Goal: Task Accomplishment & Management: Manage account settings

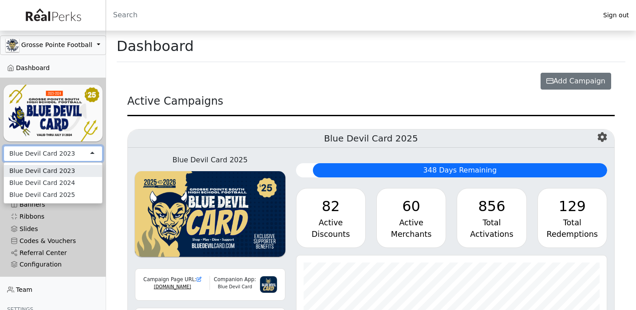
scroll to position [102, 311]
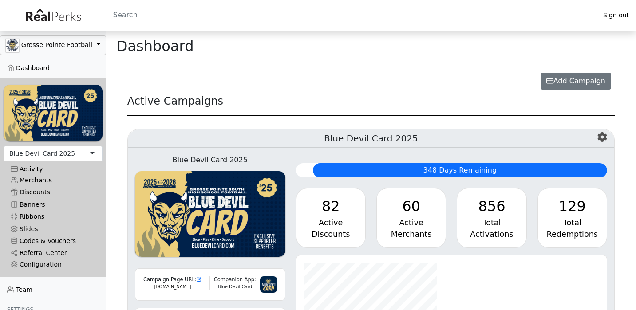
scroll to position [102, 311]
click at [45, 180] on link "Merchants" at bounding box center [53, 180] width 99 height 12
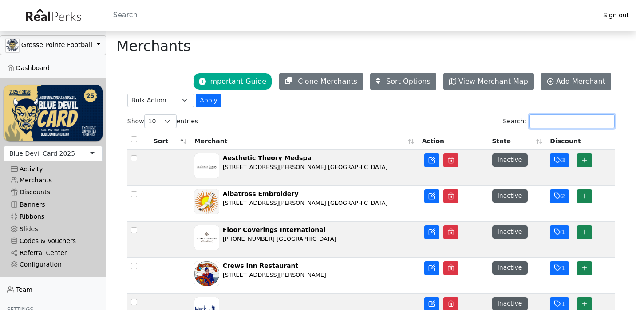
click at [546, 128] on input "Search:" at bounding box center [572, 122] width 85 height 14
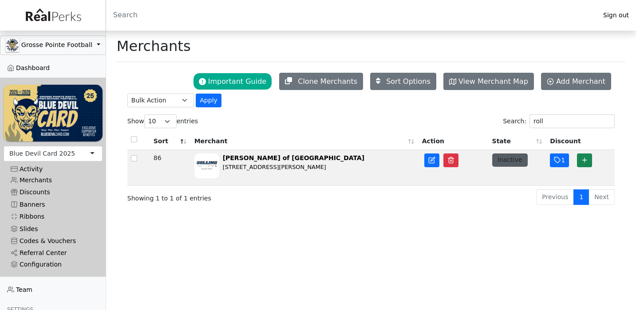
drag, startPoint x: 484, startPoint y: 182, endPoint x: 502, endPoint y: 162, distance: 27.1
click at [502, 162] on button "Inactive" at bounding box center [510, 160] width 36 height 13
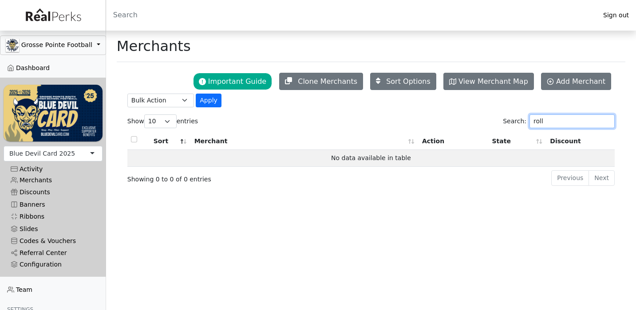
click at [542, 125] on input "roll" at bounding box center [572, 122] width 85 height 14
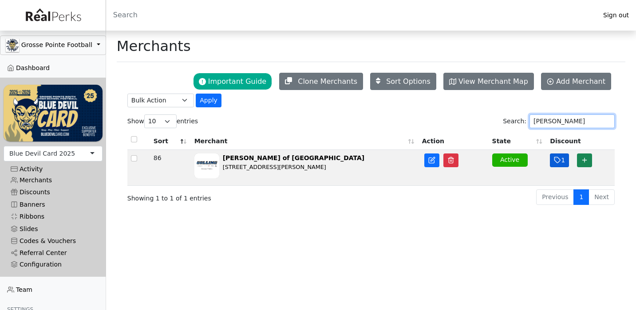
type input "[PERSON_NAME]"
click at [558, 162] on icon "button" at bounding box center [557, 160] width 7 height 7
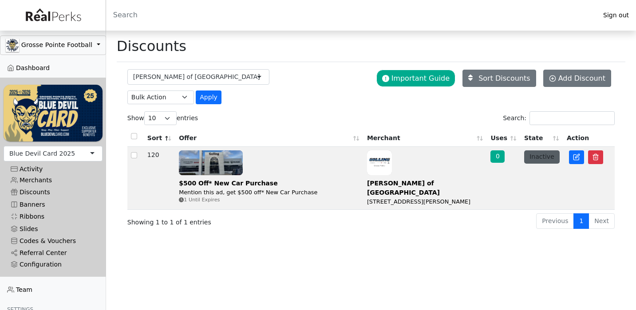
click at [538, 156] on button "Inactive" at bounding box center [542, 157] width 36 height 13
click at [47, 180] on link "Merchants" at bounding box center [53, 180] width 99 height 12
